Goal: Task Accomplishment & Management: Manage account settings

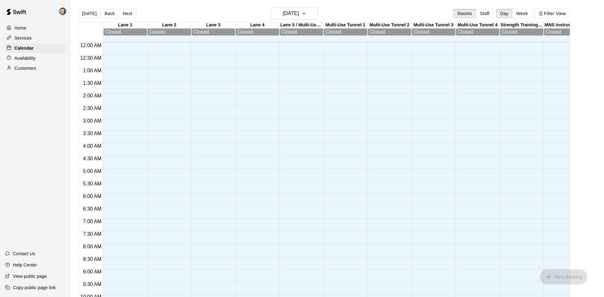
scroll to position [323, 0]
click at [126, 14] on button "Next" at bounding box center [128, 13] width 18 height 9
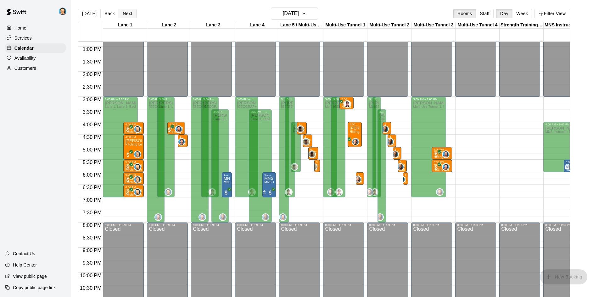
click at [126, 14] on button "Next" at bounding box center [128, 13] width 18 height 9
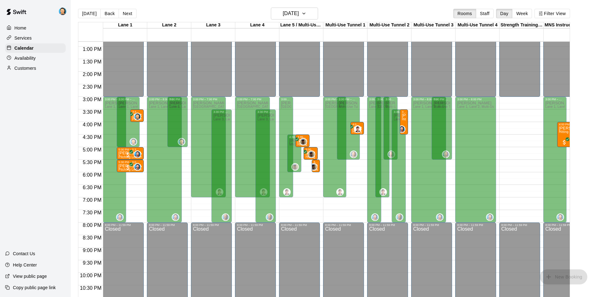
click at [43, 57] on div "Availability" at bounding box center [35, 57] width 61 height 9
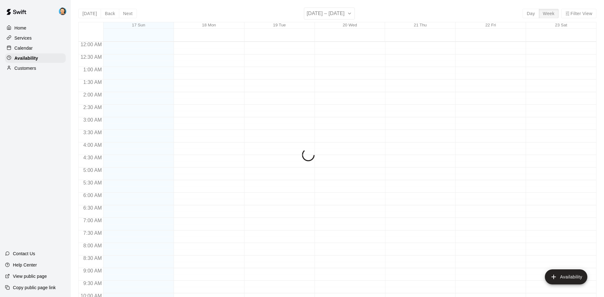
scroll to position [341, 0]
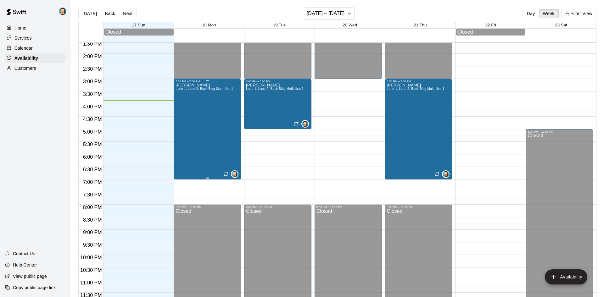
click at [205, 155] on div "Gonzo Gonzalez Lane 1, Lane 2, Back Bldg Multi-Use 1" at bounding box center [205, 231] width 58 height 297
click at [179, 88] on icon "edit" at bounding box center [182, 90] width 8 height 8
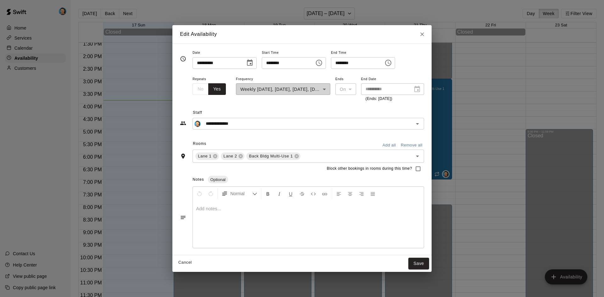
click at [362, 64] on input "********" at bounding box center [355, 63] width 48 height 12
type input "********"
click at [425, 265] on button "Save" at bounding box center [418, 264] width 21 height 12
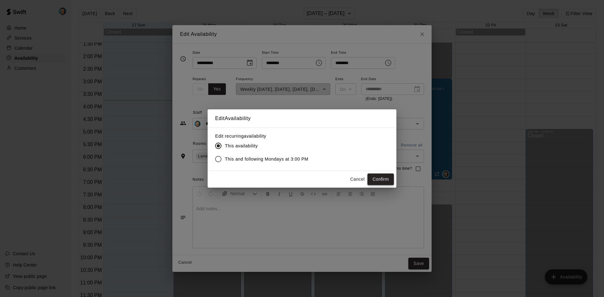
click at [381, 182] on button "Confirm" at bounding box center [381, 180] width 26 height 12
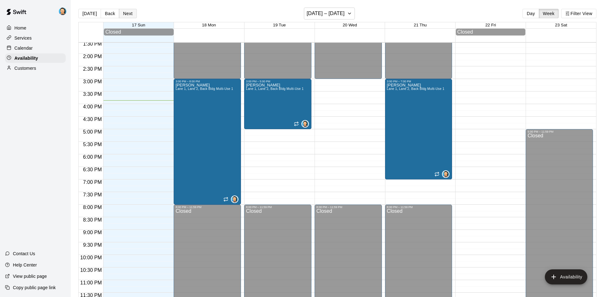
click at [130, 14] on button "Next" at bounding box center [128, 13] width 18 height 9
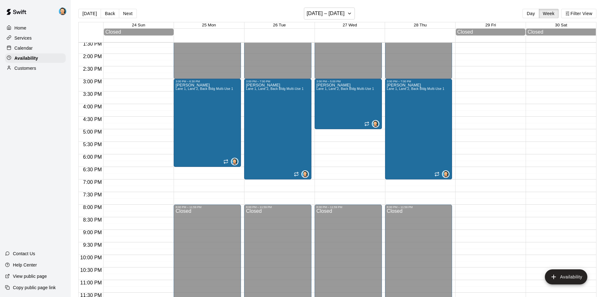
click at [42, 48] on div "Calendar" at bounding box center [35, 47] width 61 height 9
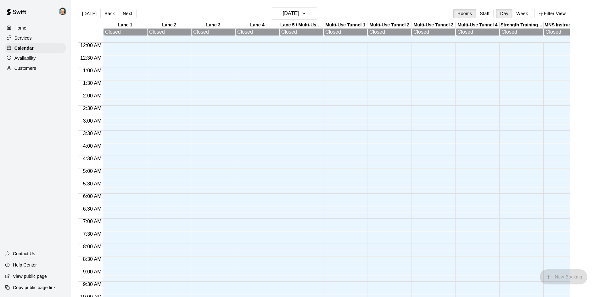
scroll to position [323, 0]
click at [128, 11] on button "Next" at bounding box center [128, 13] width 18 height 9
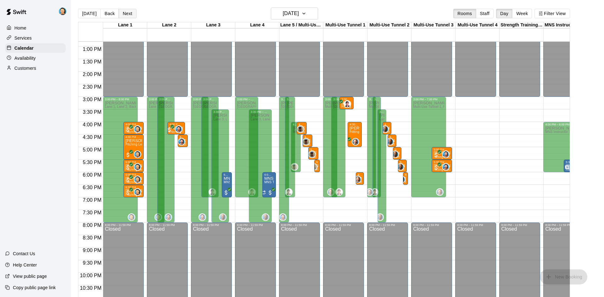
click at [128, 11] on button "Next" at bounding box center [128, 13] width 18 height 9
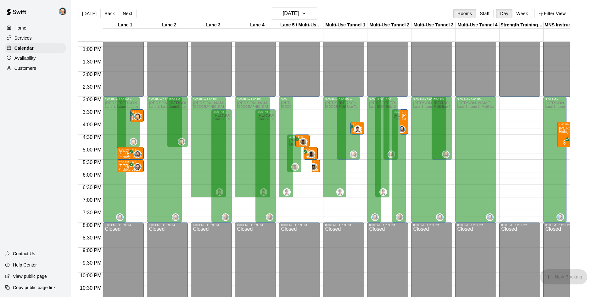
click at [18, 56] on p "Availability" at bounding box center [24, 58] width 21 height 6
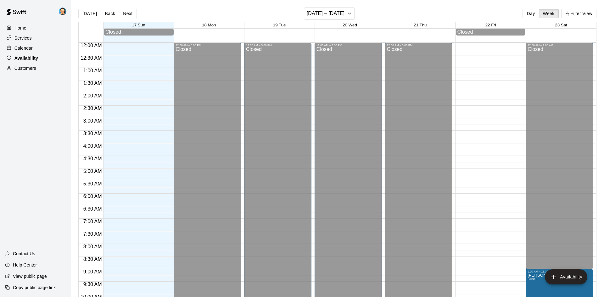
scroll to position [341, 0]
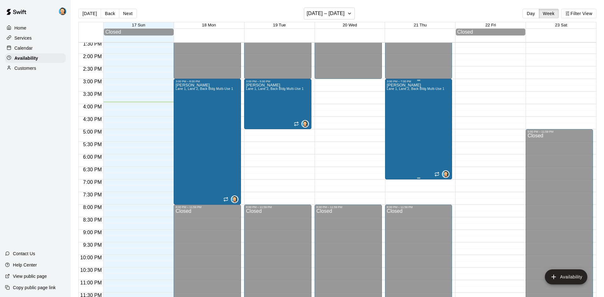
click at [411, 154] on div "Gonzo Gonzalez Lane 1, Lane 2, Back Bldg Multi-Use 1" at bounding box center [416, 231] width 58 height 297
click at [391, 90] on icon "edit" at bounding box center [393, 90] width 8 height 8
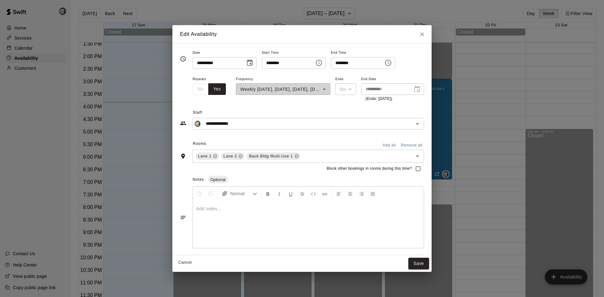
click at [358, 62] on input "********" at bounding box center [355, 63] width 48 height 12
type input "********"
click at [425, 266] on button "Save" at bounding box center [418, 264] width 21 height 12
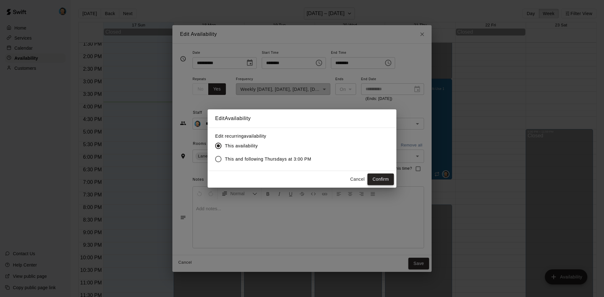
click at [382, 179] on button "Confirm" at bounding box center [381, 180] width 26 height 12
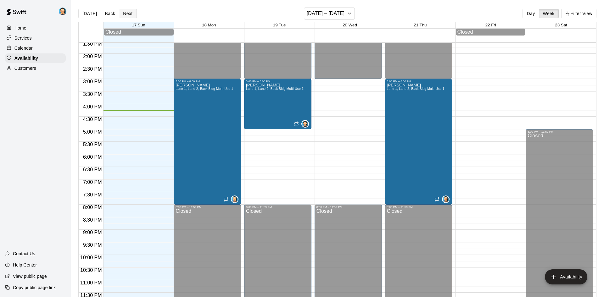
click at [128, 12] on button "Next" at bounding box center [128, 13] width 18 height 9
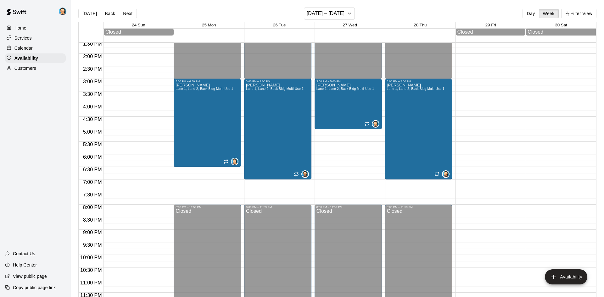
click at [33, 49] on div "Calendar" at bounding box center [35, 47] width 61 height 9
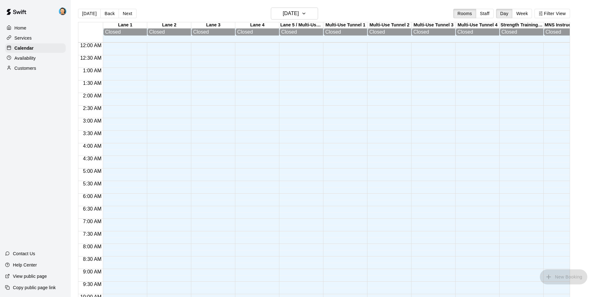
scroll to position [323, 0]
click at [127, 15] on button "Next" at bounding box center [128, 13] width 18 height 9
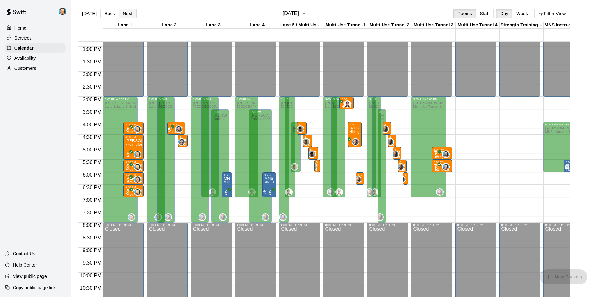
click at [130, 11] on button "Next" at bounding box center [128, 13] width 18 height 9
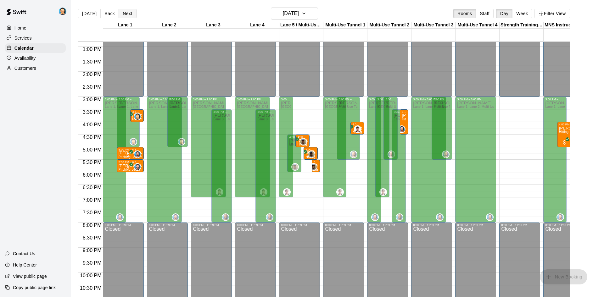
click at [133, 14] on button "Next" at bounding box center [128, 13] width 18 height 9
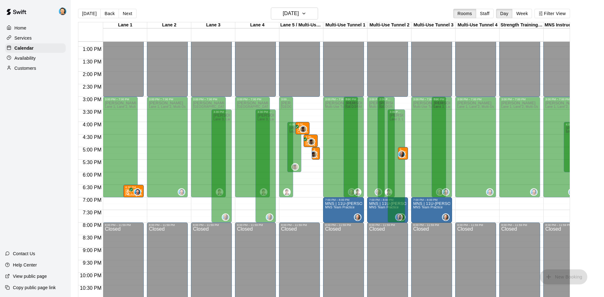
click at [131, 13] on button "Next" at bounding box center [128, 13] width 18 height 9
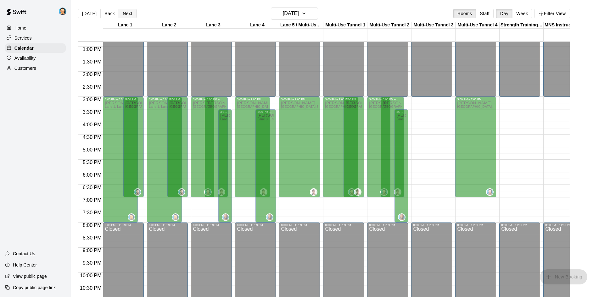
click at [123, 15] on button "Next" at bounding box center [128, 13] width 18 height 9
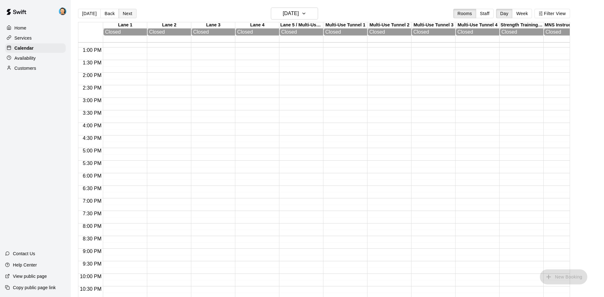
click at [123, 15] on button "Next" at bounding box center [128, 13] width 18 height 9
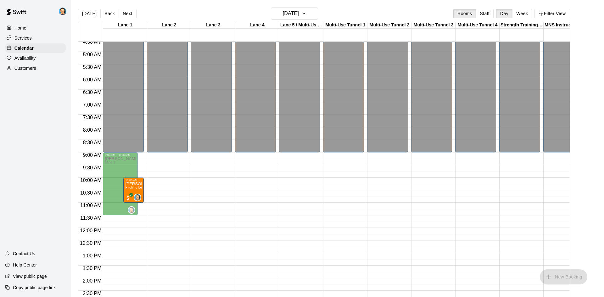
scroll to position [117, 0]
click at [112, 13] on button "Back" at bounding box center [109, 13] width 19 height 9
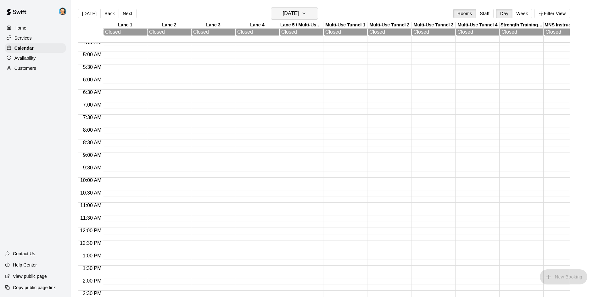
click at [284, 13] on h6 "Friday Aug 22" at bounding box center [291, 13] width 16 height 9
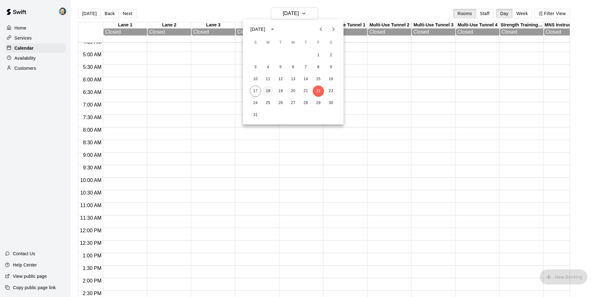
click at [265, 92] on button "18" at bounding box center [267, 91] width 11 height 11
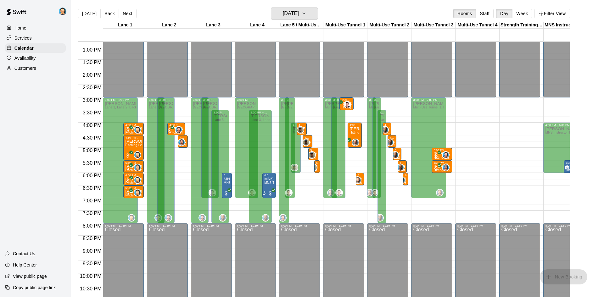
scroll to position [341, 0]
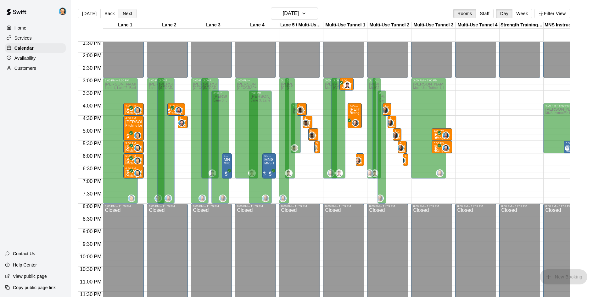
click at [122, 14] on button "Next" at bounding box center [128, 13] width 18 height 9
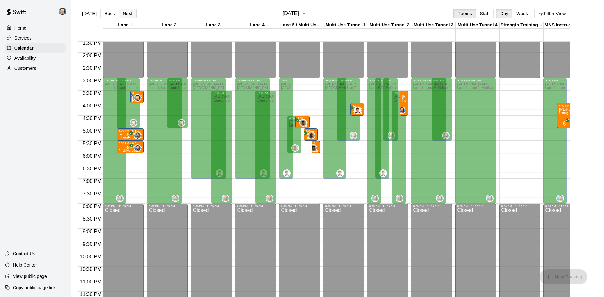
click at [127, 13] on button "Next" at bounding box center [128, 13] width 18 height 9
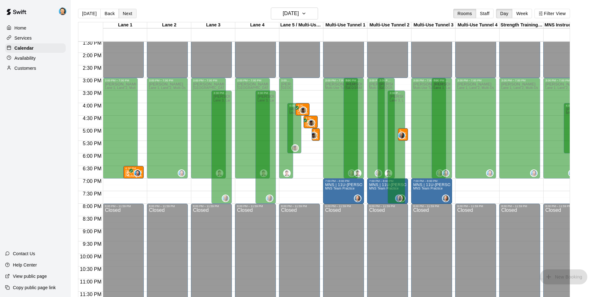
click at [129, 17] on button "Next" at bounding box center [128, 13] width 18 height 9
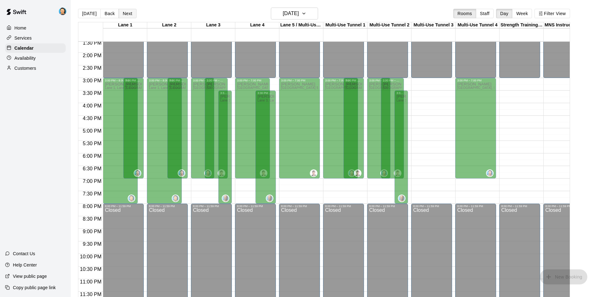
click at [129, 17] on button "Next" at bounding box center [128, 13] width 18 height 9
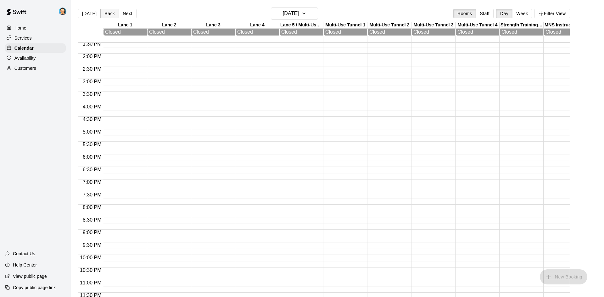
click at [103, 14] on button "Back" at bounding box center [109, 13] width 19 height 9
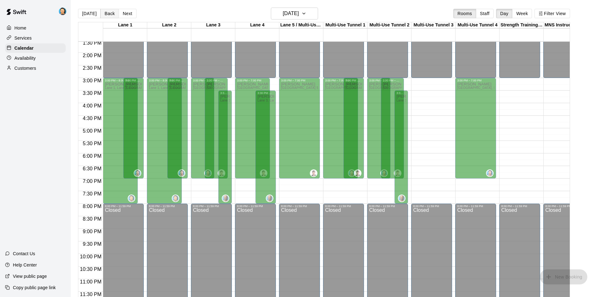
click at [103, 14] on button "Back" at bounding box center [109, 13] width 19 height 9
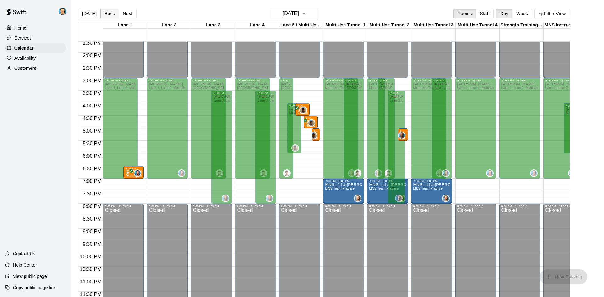
click at [103, 14] on button "Back" at bounding box center [109, 13] width 19 height 9
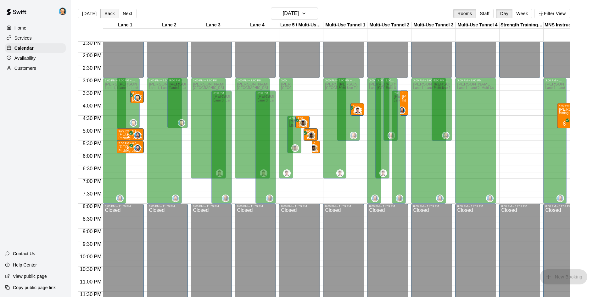
click at [112, 14] on button "Back" at bounding box center [109, 13] width 19 height 9
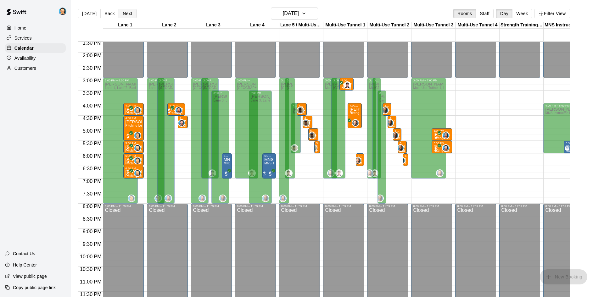
click at [132, 16] on button "Next" at bounding box center [128, 13] width 18 height 9
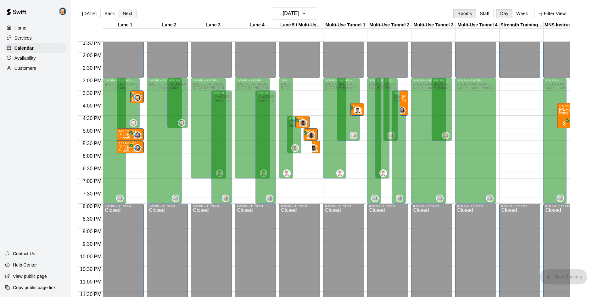
click at [123, 12] on button "Next" at bounding box center [128, 13] width 18 height 9
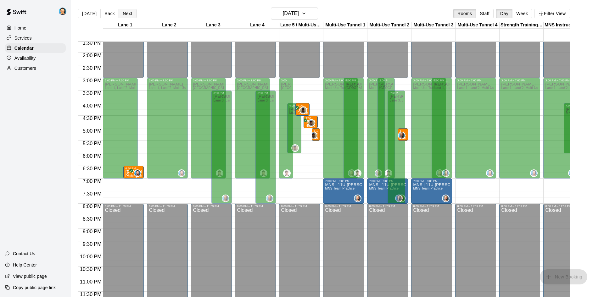
click at [123, 12] on button "Next" at bounding box center [128, 13] width 18 height 9
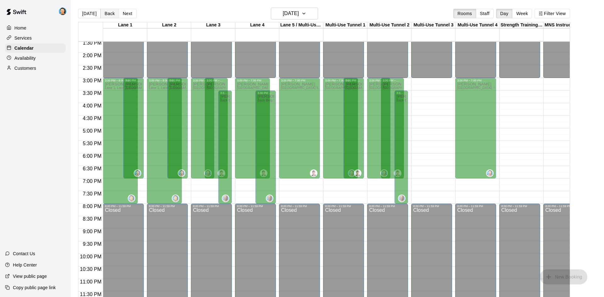
click at [108, 16] on button "Back" at bounding box center [109, 13] width 19 height 9
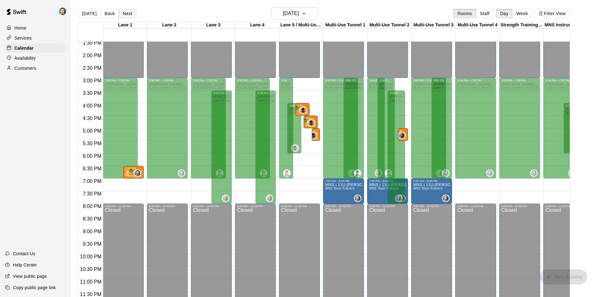
click at [128, 12] on button "Next" at bounding box center [128, 13] width 18 height 9
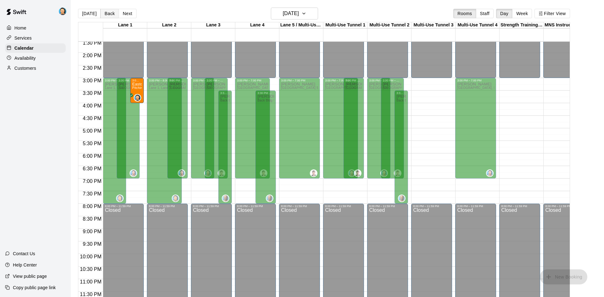
click at [112, 14] on button "Back" at bounding box center [109, 13] width 19 height 9
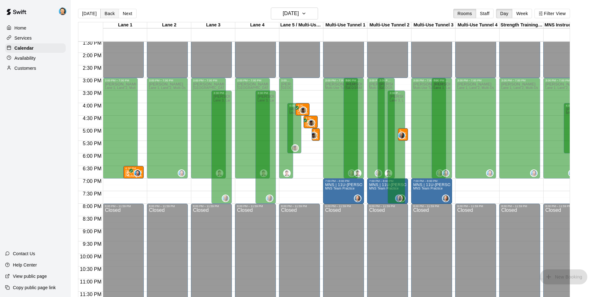
click at [112, 14] on button "Back" at bounding box center [109, 13] width 19 height 9
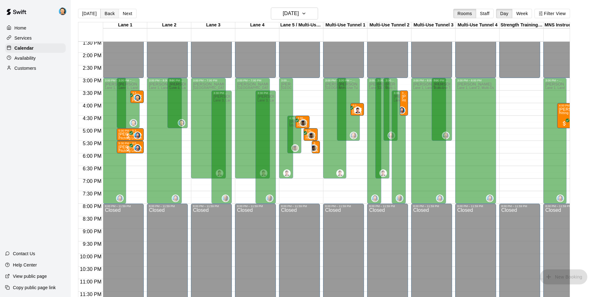
click at [112, 14] on button "Back" at bounding box center [109, 13] width 19 height 9
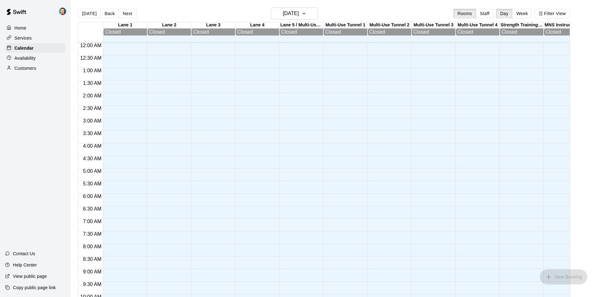
scroll to position [323, 0]
click at [132, 14] on button "Next" at bounding box center [128, 13] width 18 height 9
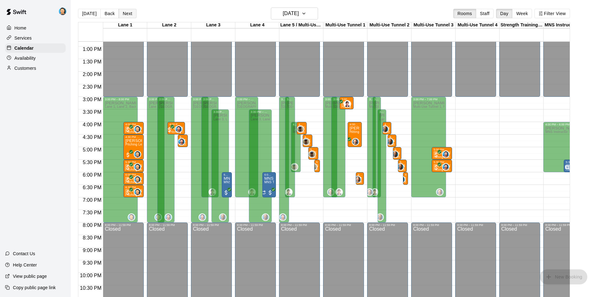
click at [132, 14] on button "Next" at bounding box center [128, 13] width 18 height 9
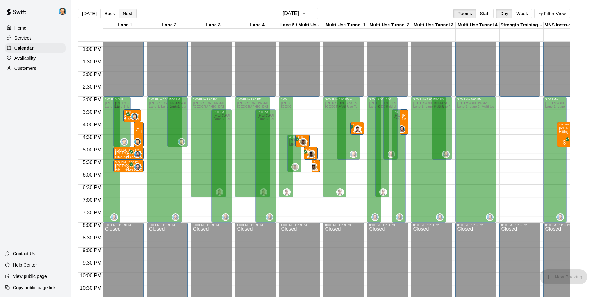
click at [132, 14] on button "Next" at bounding box center [128, 13] width 18 height 9
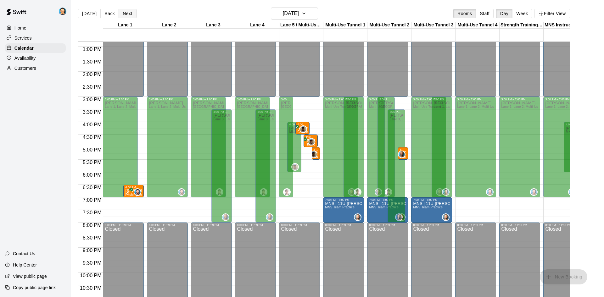
click at [132, 14] on button "Next" at bounding box center [128, 13] width 18 height 9
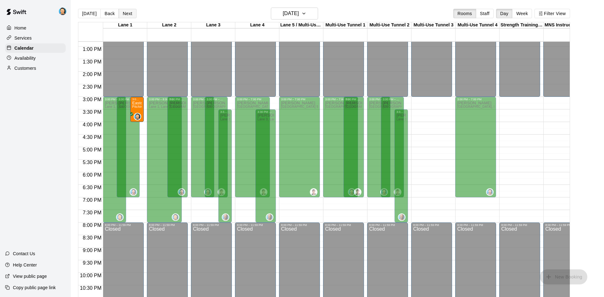
click at [132, 14] on button "Next" at bounding box center [128, 13] width 18 height 9
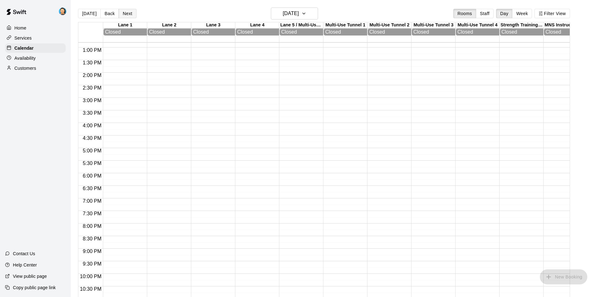
click at [132, 14] on button "Next" at bounding box center [128, 13] width 18 height 9
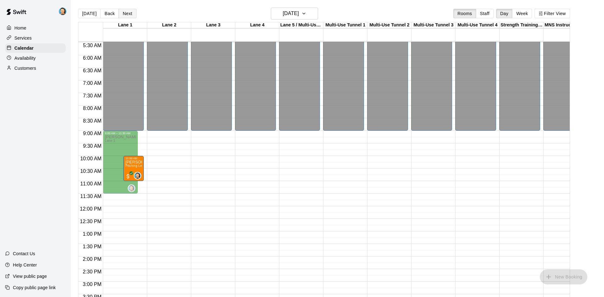
scroll to position [137, 0]
click at [31, 30] on div "Home" at bounding box center [35, 27] width 61 height 9
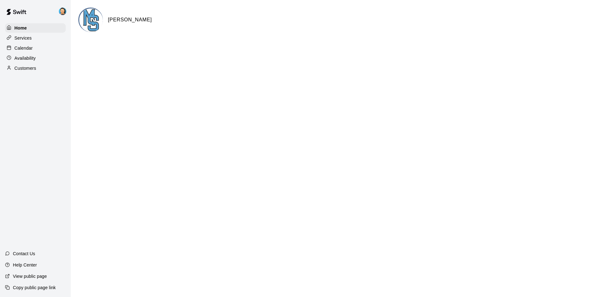
click at [33, 47] on div "Calendar" at bounding box center [35, 47] width 61 height 9
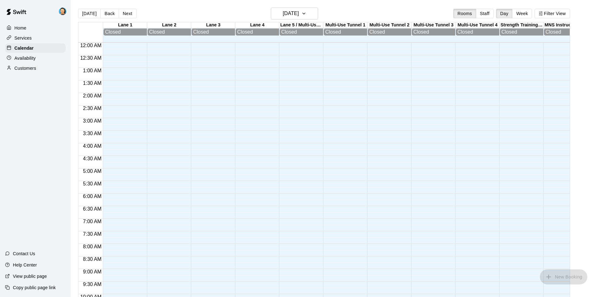
scroll to position [323, 0]
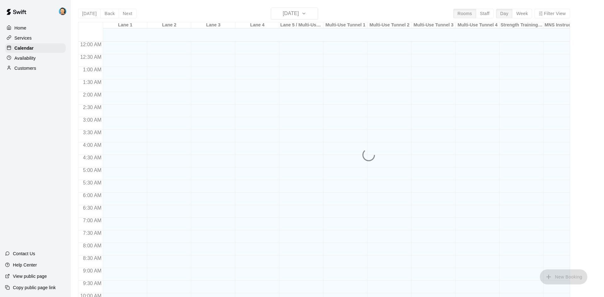
scroll to position [323, 0]
